Goal: Task Accomplishment & Management: Manage account settings

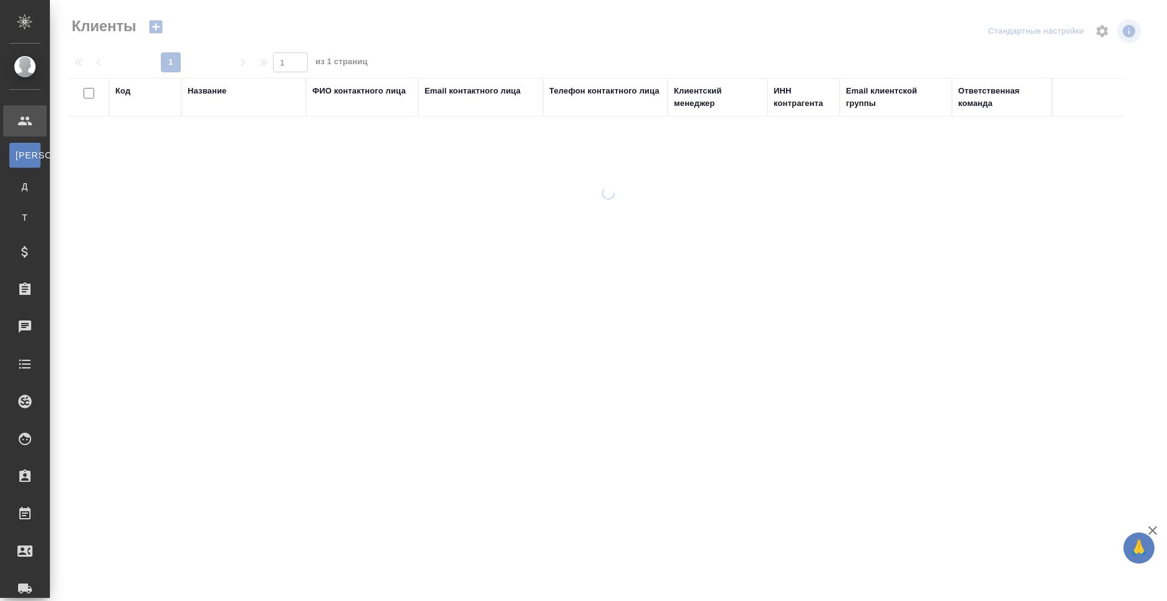
select select "RU"
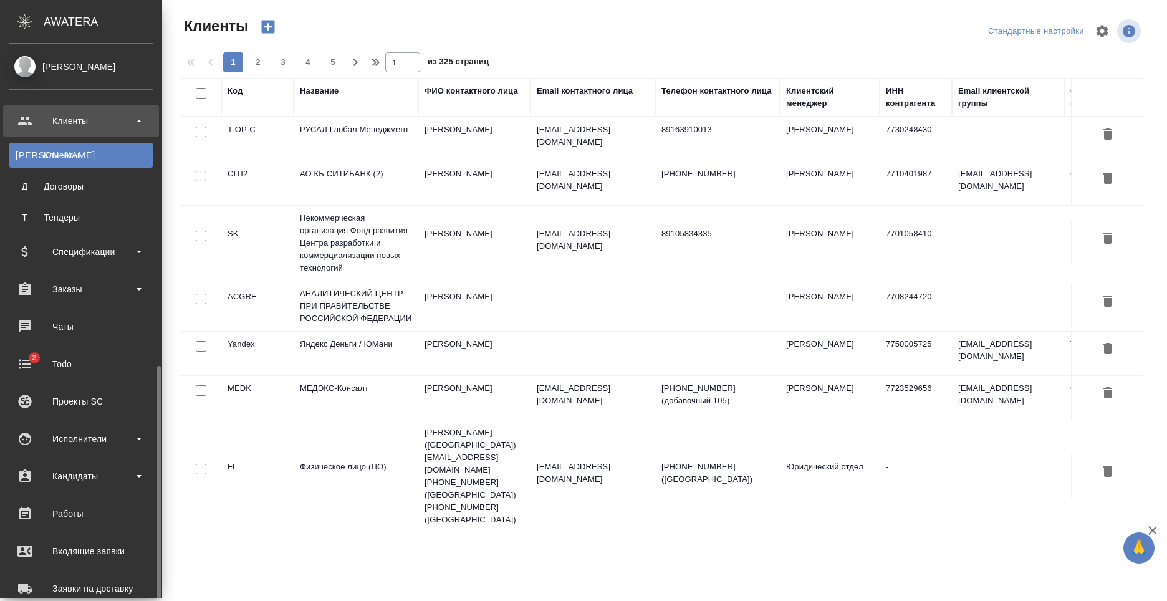
scroll to position [212, 0]
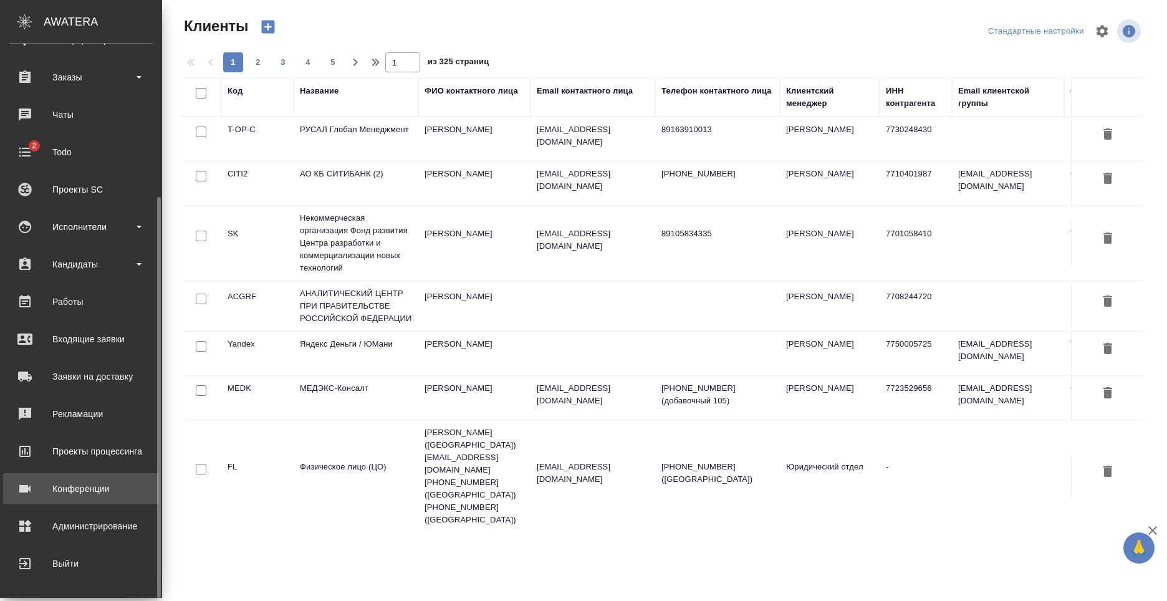
click at [87, 495] on div "Конференции" at bounding box center [80, 488] width 143 height 19
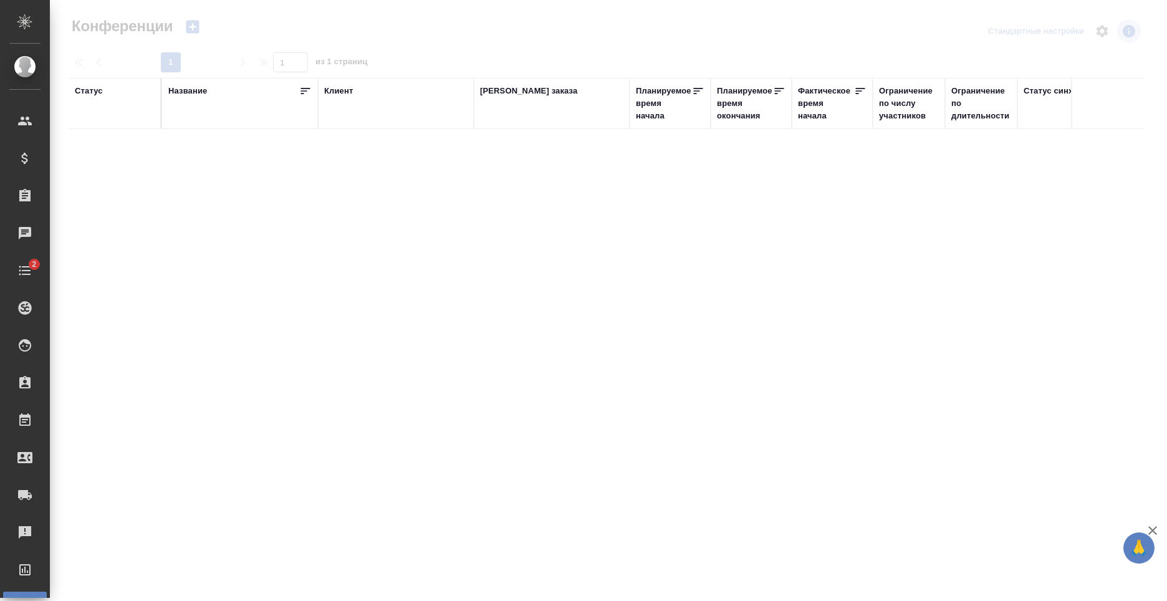
type input "[PERSON_NAME]"
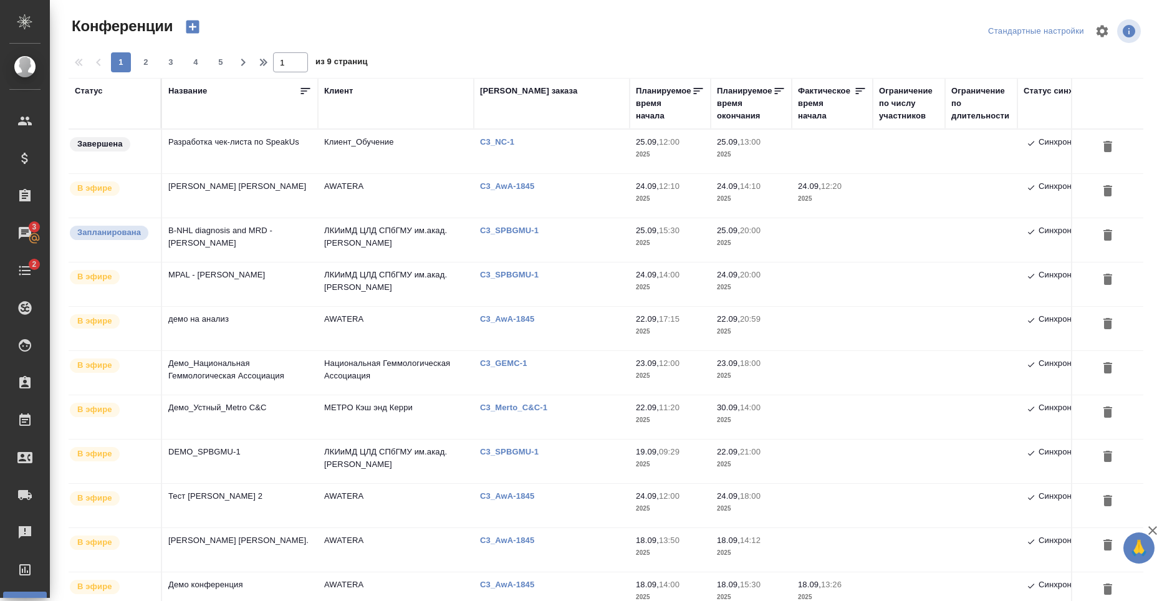
click at [180, 292] on td "MPAL - [PERSON_NAME]" at bounding box center [240, 284] width 156 height 44
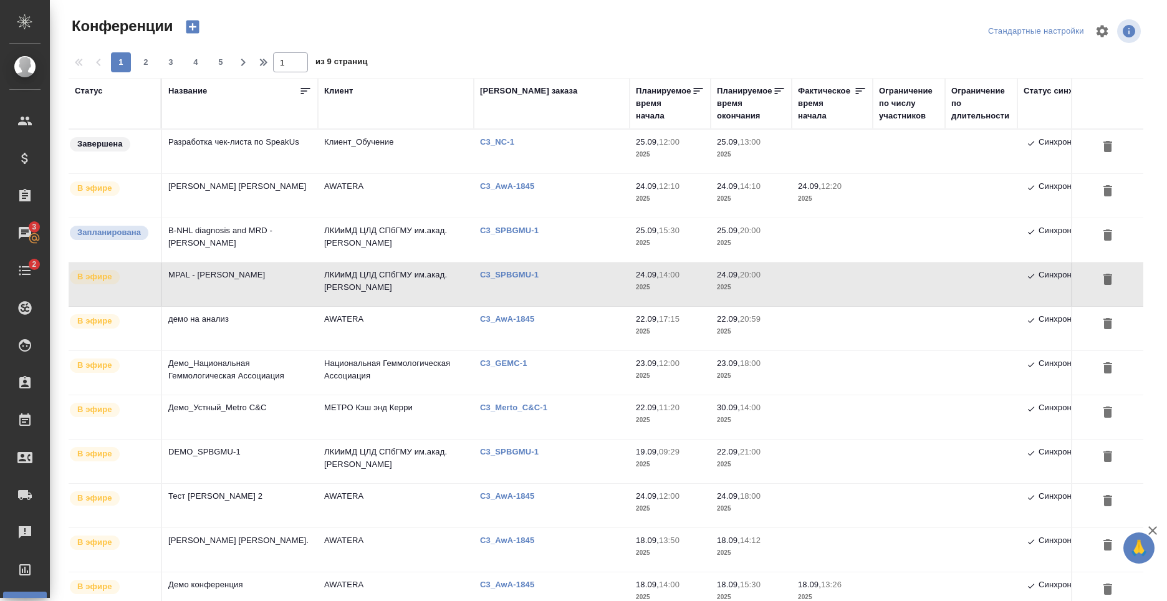
click at [206, 286] on td "MPAL - [PERSON_NAME]" at bounding box center [240, 284] width 156 height 44
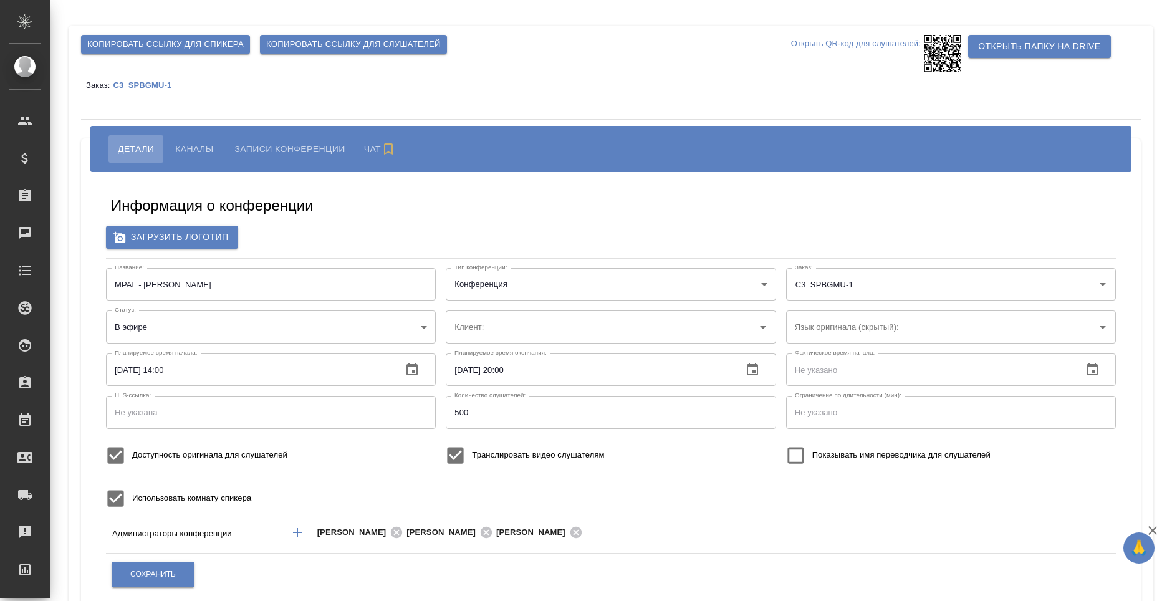
type input "ЛКИиМД ЦЛД СПбГМУ им.акад. [PERSON_NAME]"
click at [394, 50] on span "Копировать ссылку для слушателей" at bounding box center [353, 44] width 175 height 14
click at [198, 155] on span "Каналы" at bounding box center [194, 148] width 38 height 15
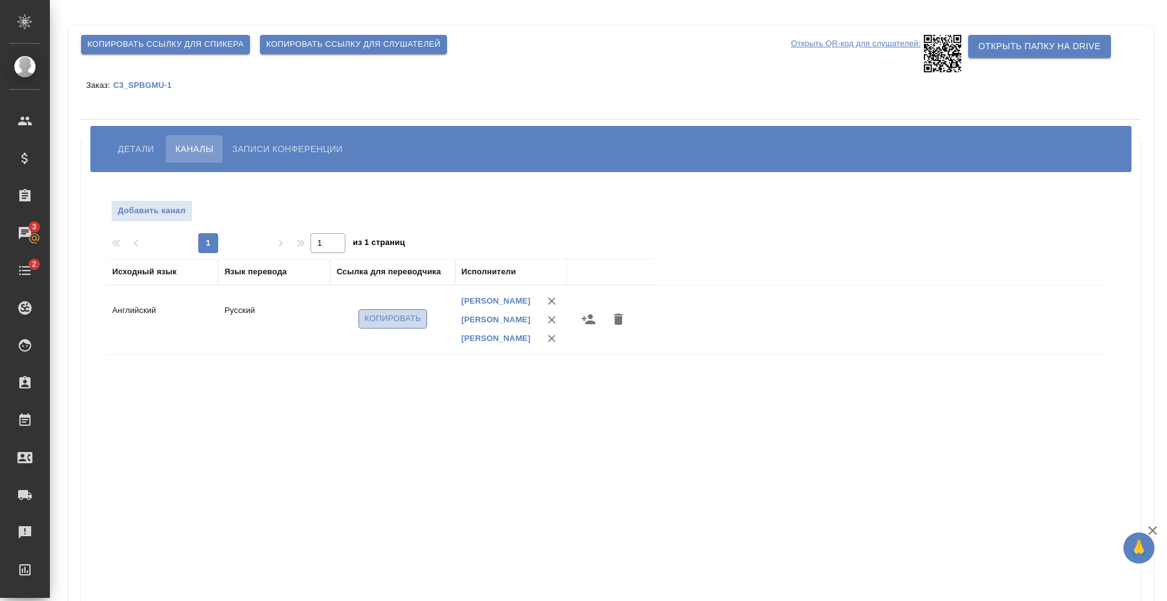
click at [412, 322] on span "Копировать" at bounding box center [393, 319] width 57 height 14
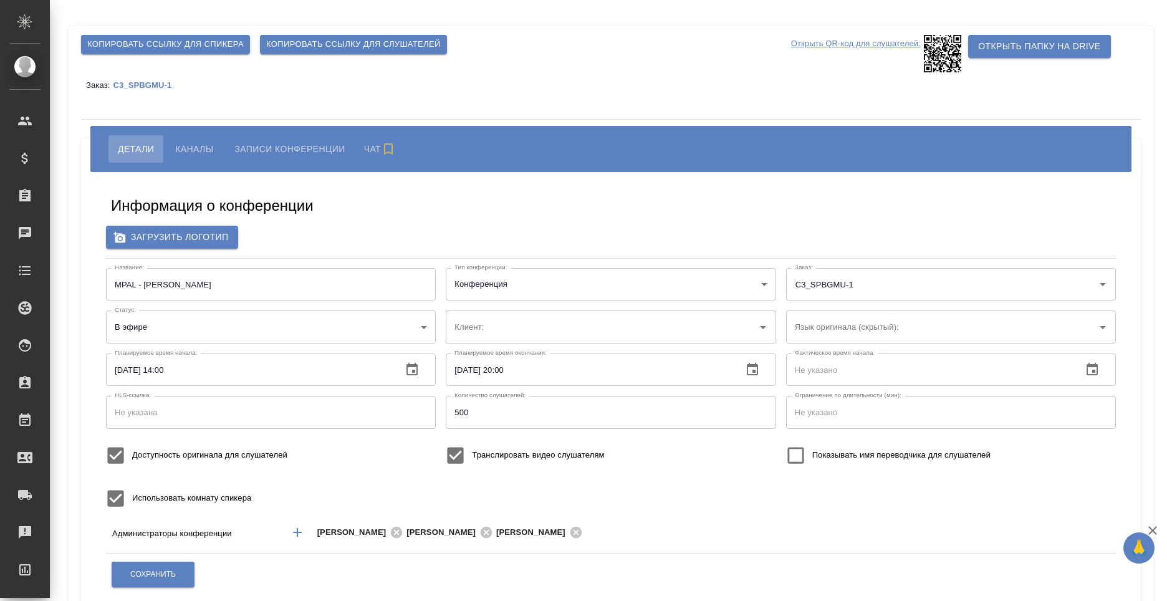
type input "ЛКИиМД ЦЛД СПбГМУ им.акад. [PERSON_NAME]"
click at [206, 153] on span "Каналы" at bounding box center [194, 148] width 38 height 15
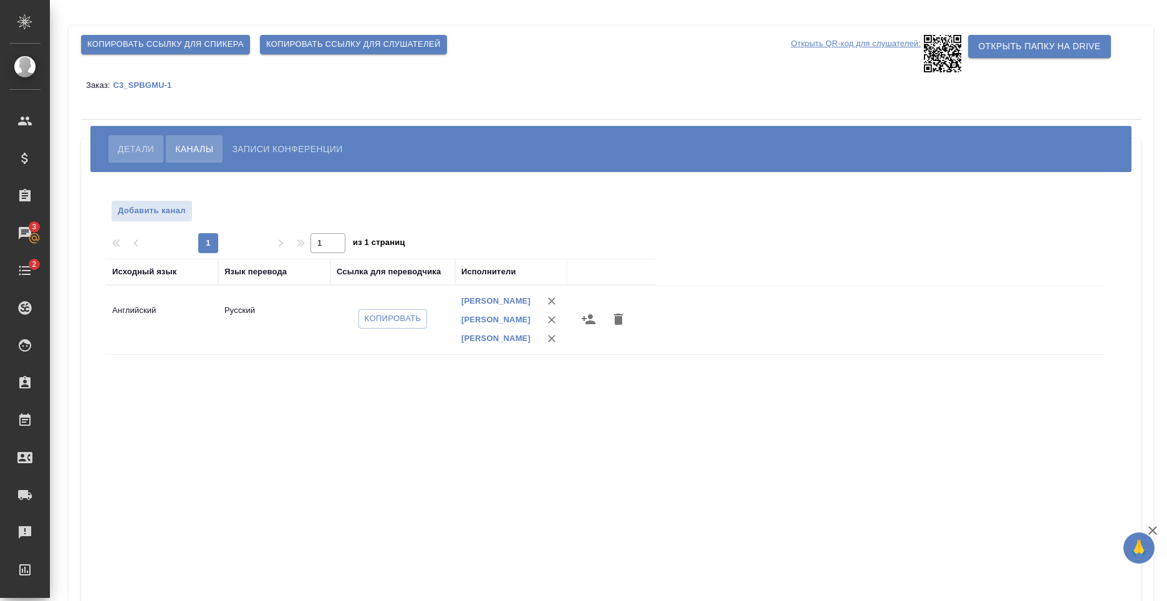
click at [131, 148] on span "Детали" at bounding box center [136, 148] width 36 height 15
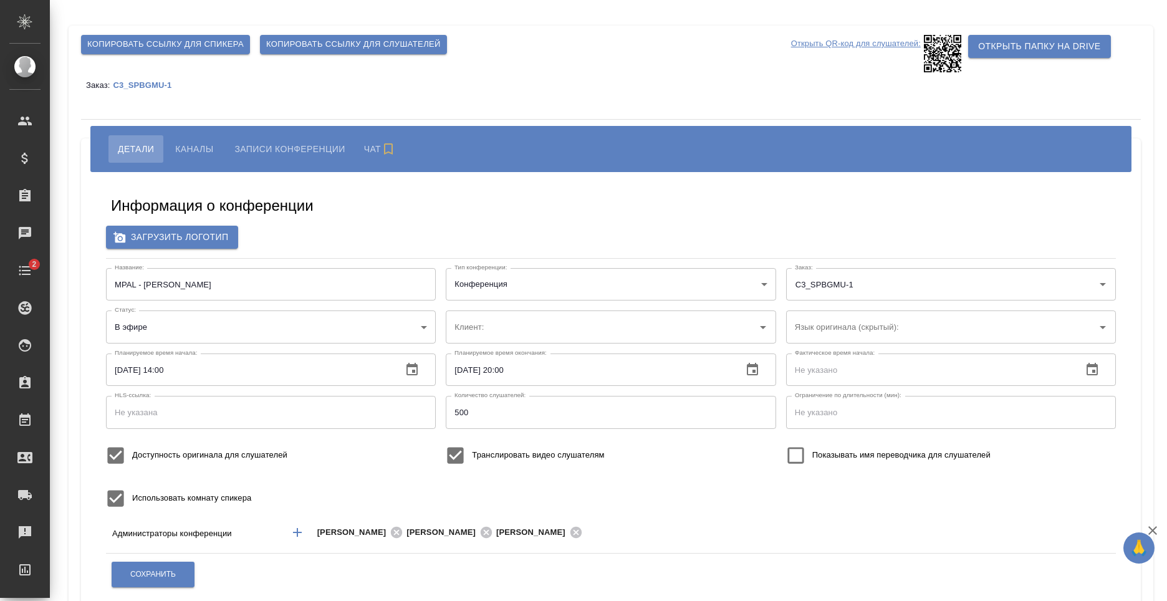
click at [337, 36] on button "Копировать ссылку для слушателей" at bounding box center [353, 44] width 187 height 19
type input "ЛКИиМД ЦЛД СПбГМУ им.акад. [PERSON_NAME]"
click at [203, 151] on span "Каналы" at bounding box center [194, 148] width 38 height 15
click at [284, 145] on span "Записи конференции" at bounding box center [287, 148] width 110 height 15
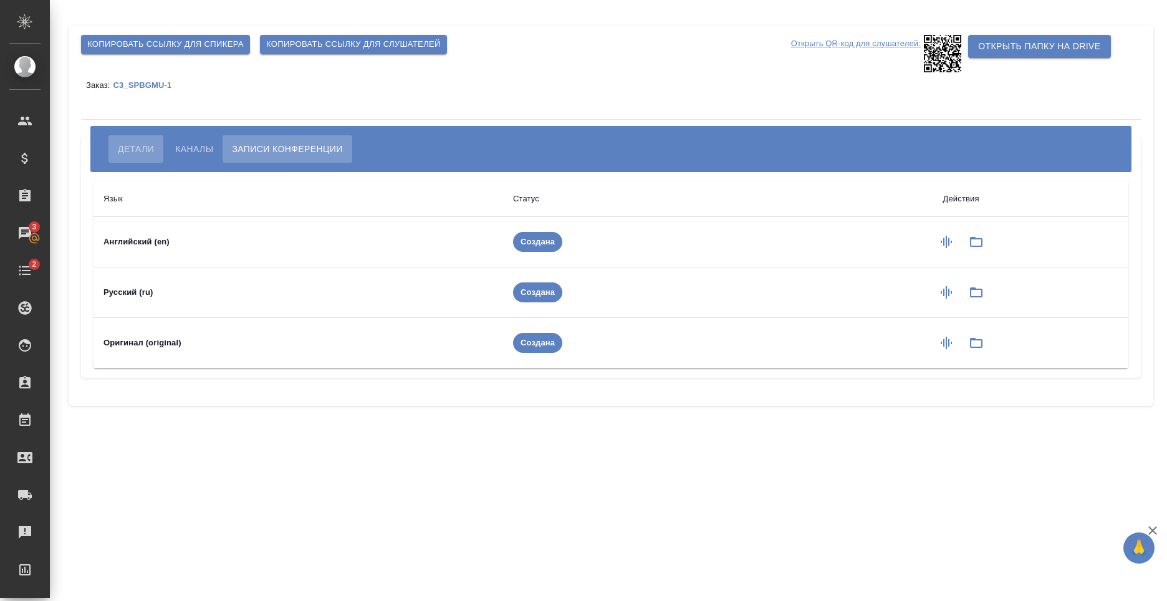
click at [115, 143] on button "Детали" at bounding box center [135, 148] width 55 height 27
